Goal: Information Seeking & Learning: Find specific fact

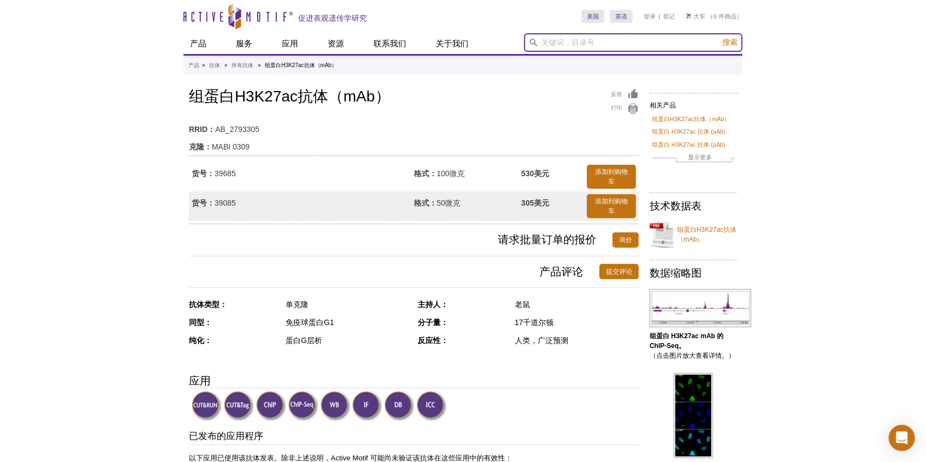
click at [551, 38] on input "search" at bounding box center [633, 42] width 218 height 19
type input "39916"
click at [719, 37] on button "搜索" at bounding box center [730, 42] width 22 height 11
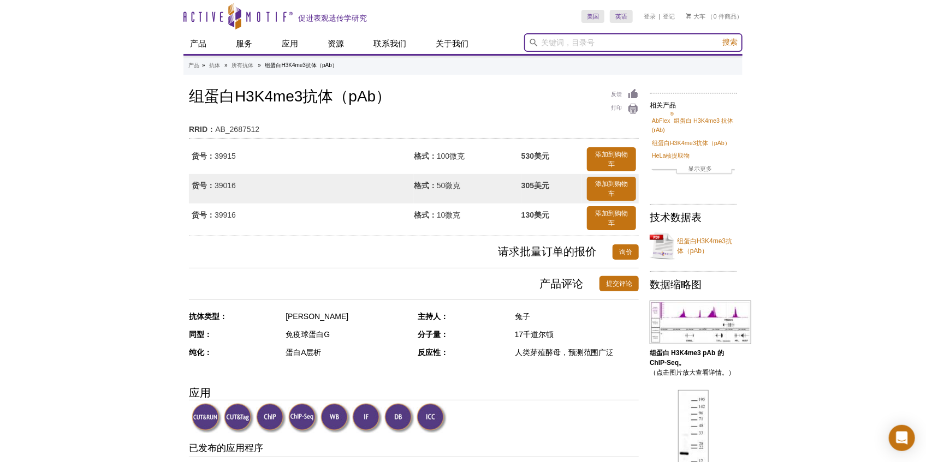
click at [557, 45] on input "search" at bounding box center [633, 42] width 218 height 19
type input "39635"
click at [719, 37] on button "搜索" at bounding box center [730, 42] width 22 height 11
click at [735, 39] on font "搜索" at bounding box center [729, 42] width 15 height 9
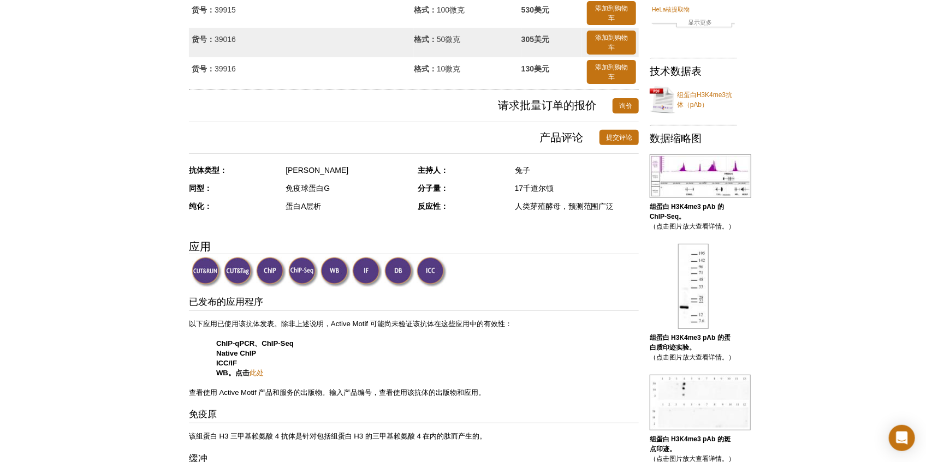
scroll to position [187, 0]
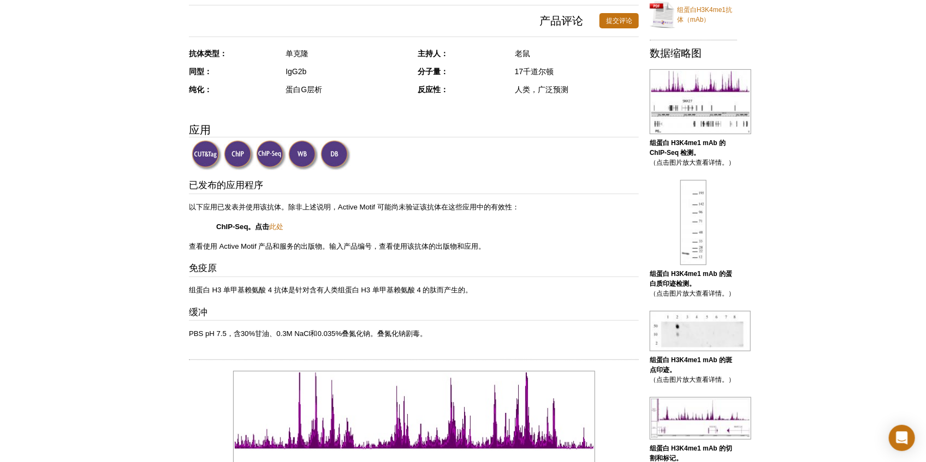
scroll to position [231, 0]
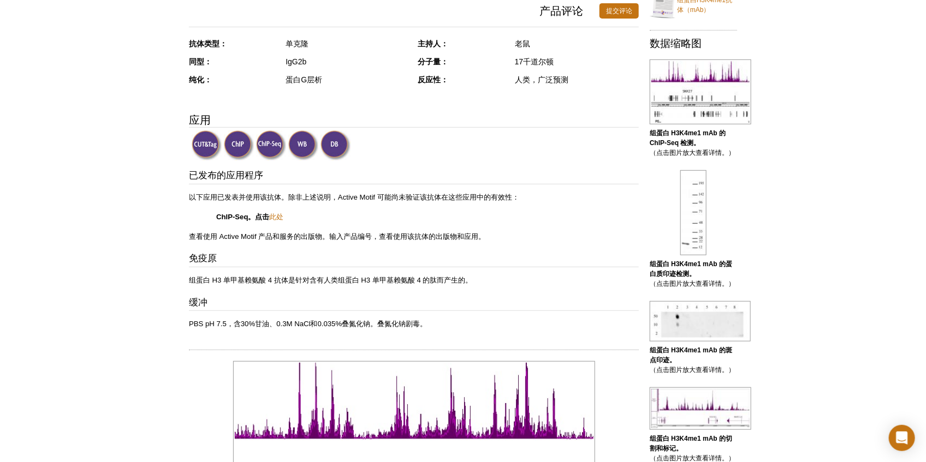
click at [198, 144] on img at bounding box center [207, 145] width 30 height 30
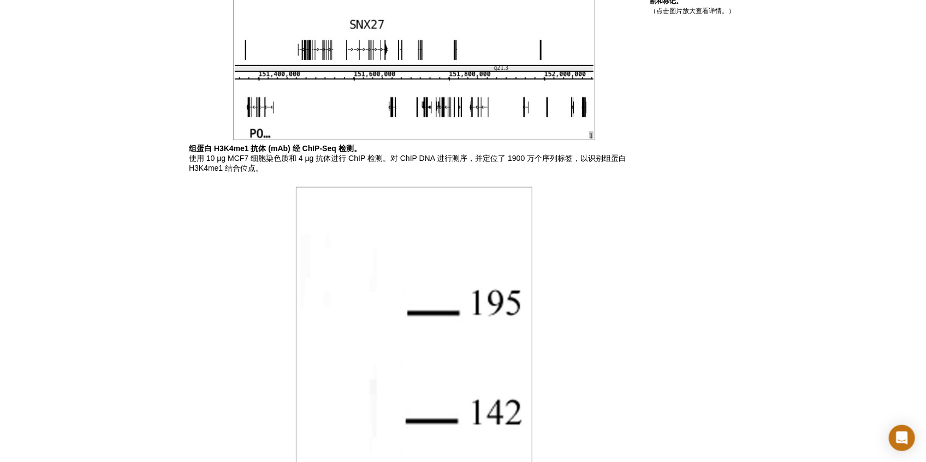
scroll to position [679, 0]
drag, startPoint x: 209, startPoint y: 156, endPoint x: 227, endPoint y: 158, distance: 18.1
click at [227, 158] on font "使用 10 µg MCF7 细胞染色质和 4 µg 抗体进行 ChIP 检测。对 ChIP DNA 进行测序，并定位了 1900 万个序列标签，以识别组蛋白 …" at bounding box center [407, 163] width 437 height 19
drag, startPoint x: 295, startPoint y: 153, endPoint x: 322, endPoint y: 155, distance: 27.3
click at [322, 155] on font "使用 10 µg MCF7 细胞染色质和 4 µg 抗体进行 ChIP 检测。对 ChIP DNA 进行测序，并定位了 1900 万个序列标签，以识别组蛋白 …" at bounding box center [407, 163] width 437 height 19
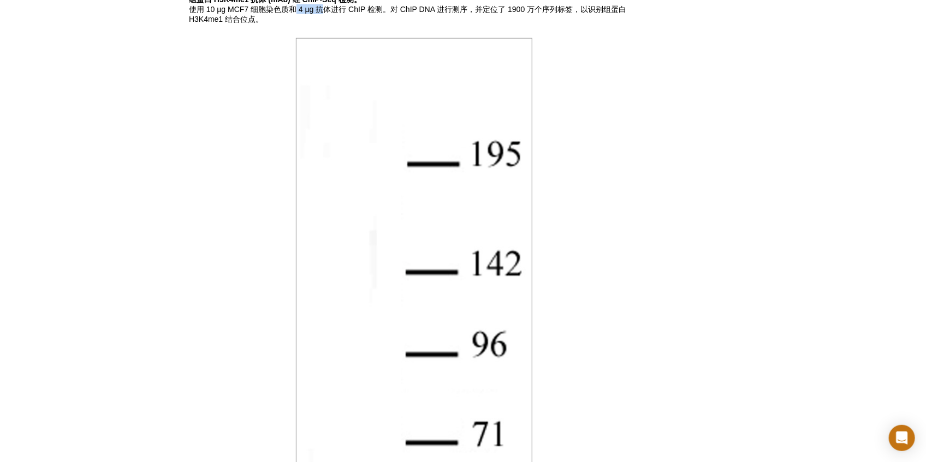
scroll to position [570, 0]
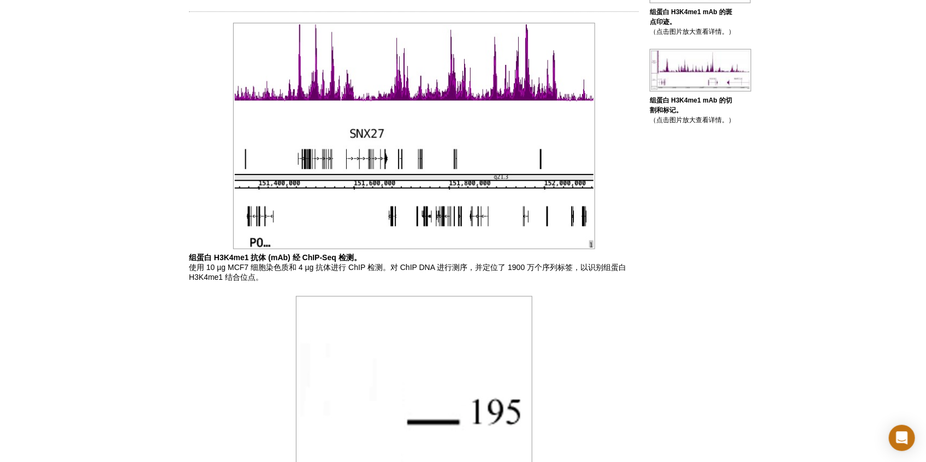
click at [350, 265] on font "使用 10 µg MCF7 细胞染色质和 4 µg 抗体进行 ChIP 检测。对 ChIP DNA 进行测序，并定位了 1900 万个序列标签，以识别组蛋白 …" at bounding box center [407, 272] width 437 height 19
drag, startPoint x: 297, startPoint y: 269, endPoint x: 308, endPoint y: 267, distance: 11.5
click at [308, 267] on font "使用 10 µg MCF7 细胞染色质和 4 µg 抗体进行 ChIP 检测。对 ChIP DNA 进行测序，并定位了 1900 万个序列标签，以识别组蛋白 …" at bounding box center [407, 272] width 437 height 19
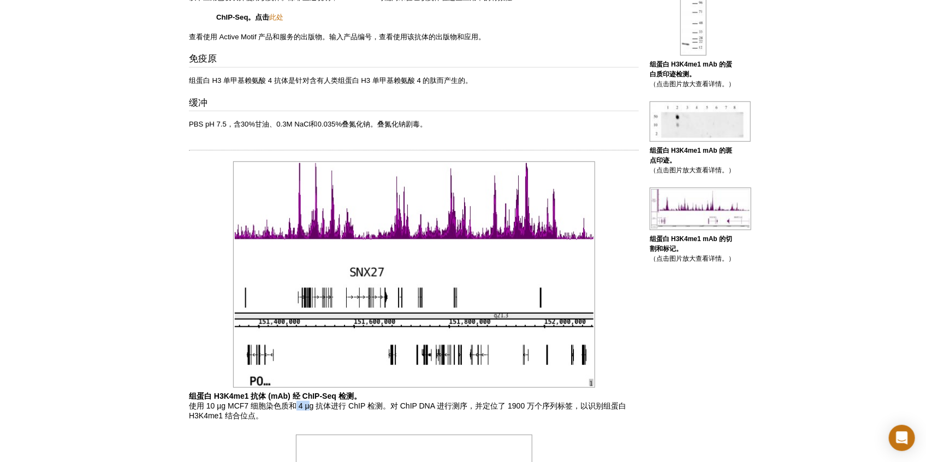
scroll to position [473, 0]
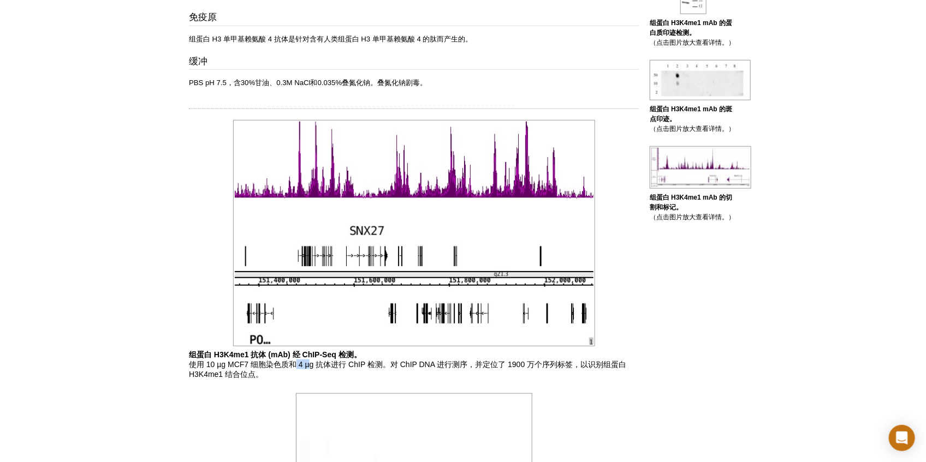
click at [303, 361] on font "使用 10 µg MCF7 细胞染色质和 4 µg 抗体进行 ChIP 检测。对 ChIP DNA 进行测序，并定位了 1900 万个序列标签，以识别组蛋白 …" at bounding box center [407, 369] width 437 height 19
drag, startPoint x: 198, startPoint y: 360, endPoint x: 317, endPoint y: 361, distance: 119.0
click at [317, 361] on font "使用 10 µg MCF7 细胞染色质和 4 µg 抗体进行 ChIP 检测。对 ChIP DNA 进行测序，并定位了 1900 万个序列标签，以识别组蛋白 …" at bounding box center [407, 369] width 437 height 19
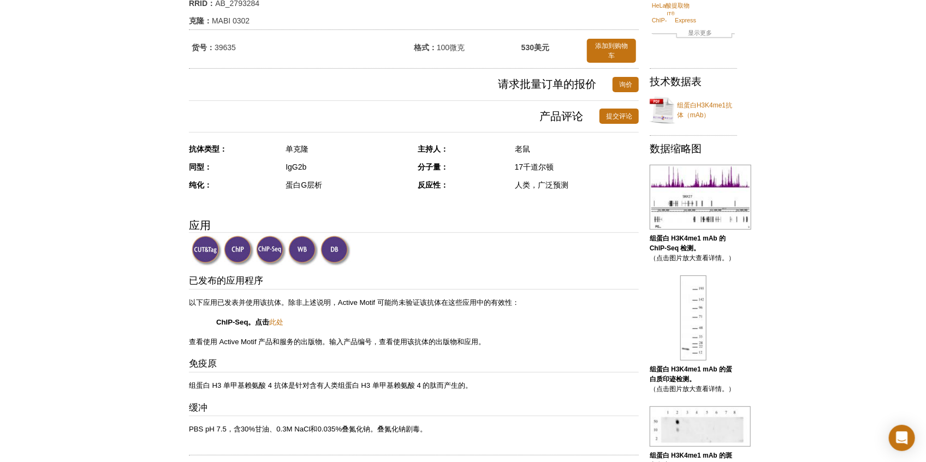
scroll to position [145, 0]
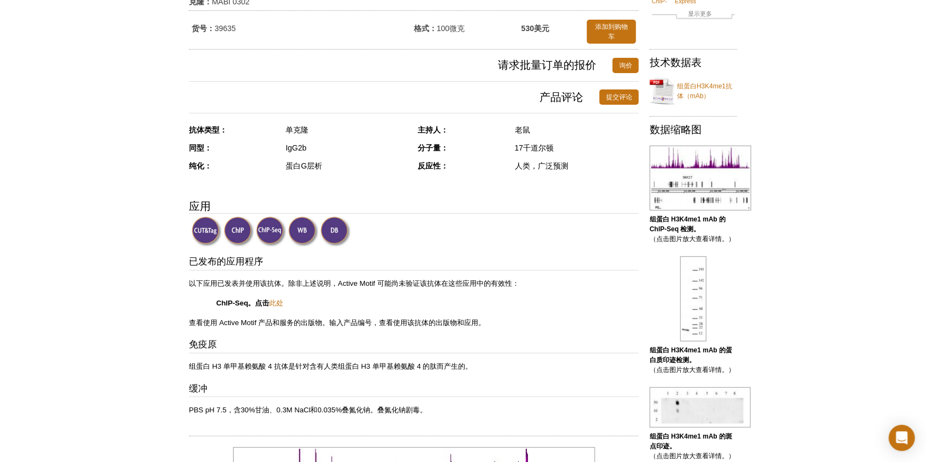
click at [209, 231] on img at bounding box center [207, 232] width 30 height 30
